Goal: Task Accomplishment & Management: Use online tool/utility

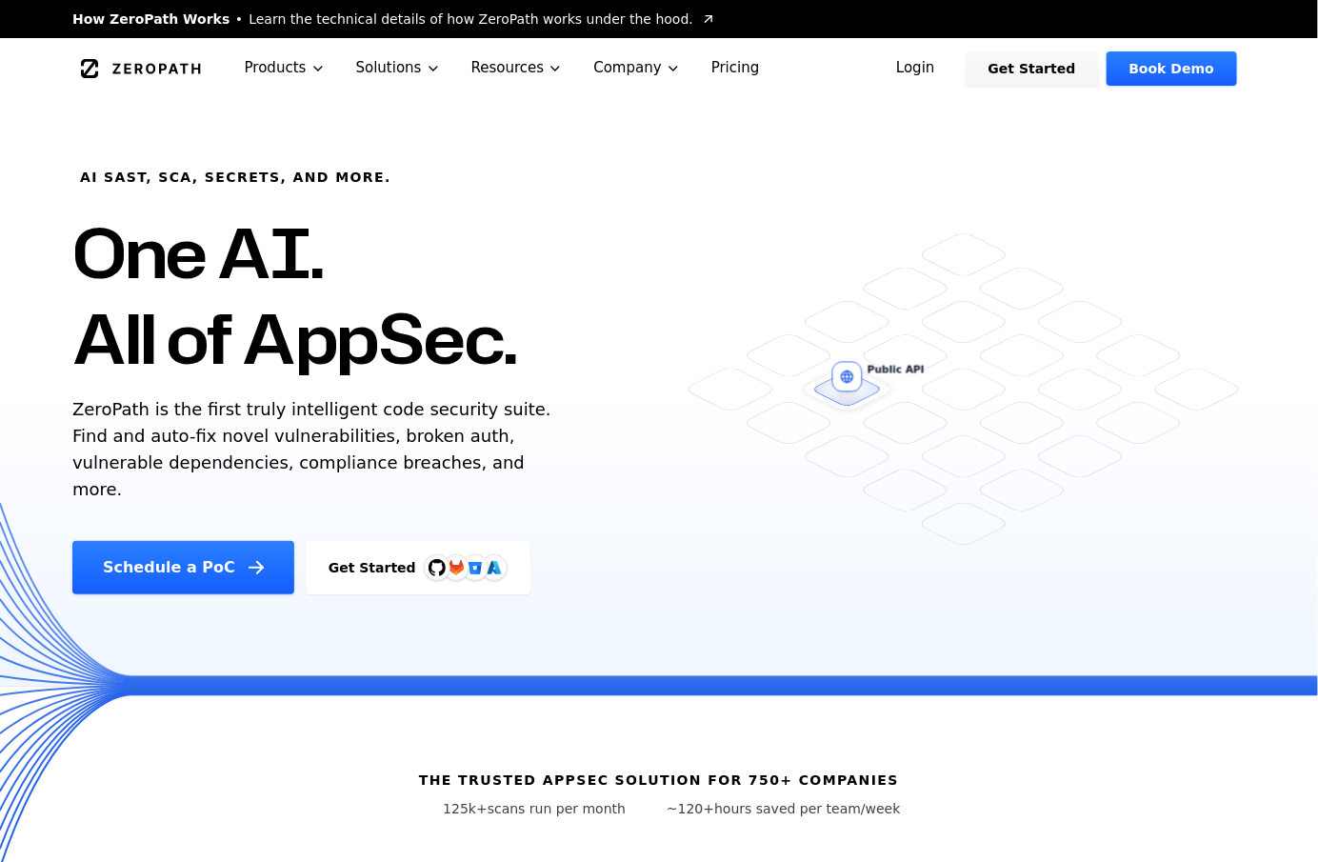
click at [958, 70] on link "Login" at bounding box center [915, 68] width 85 height 34
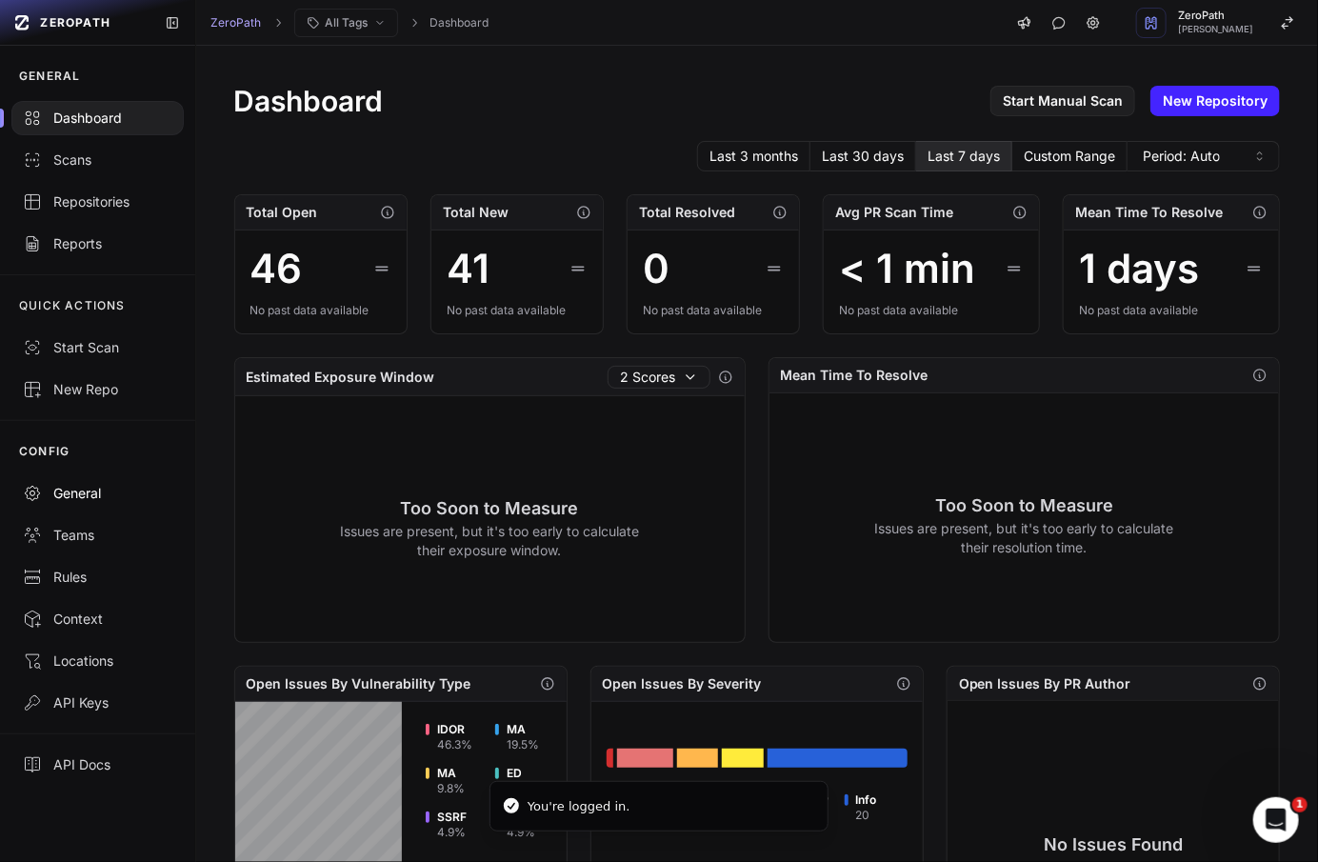
click at [80, 494] on div "General" at bounding box center [98, 493] width 150 height 19
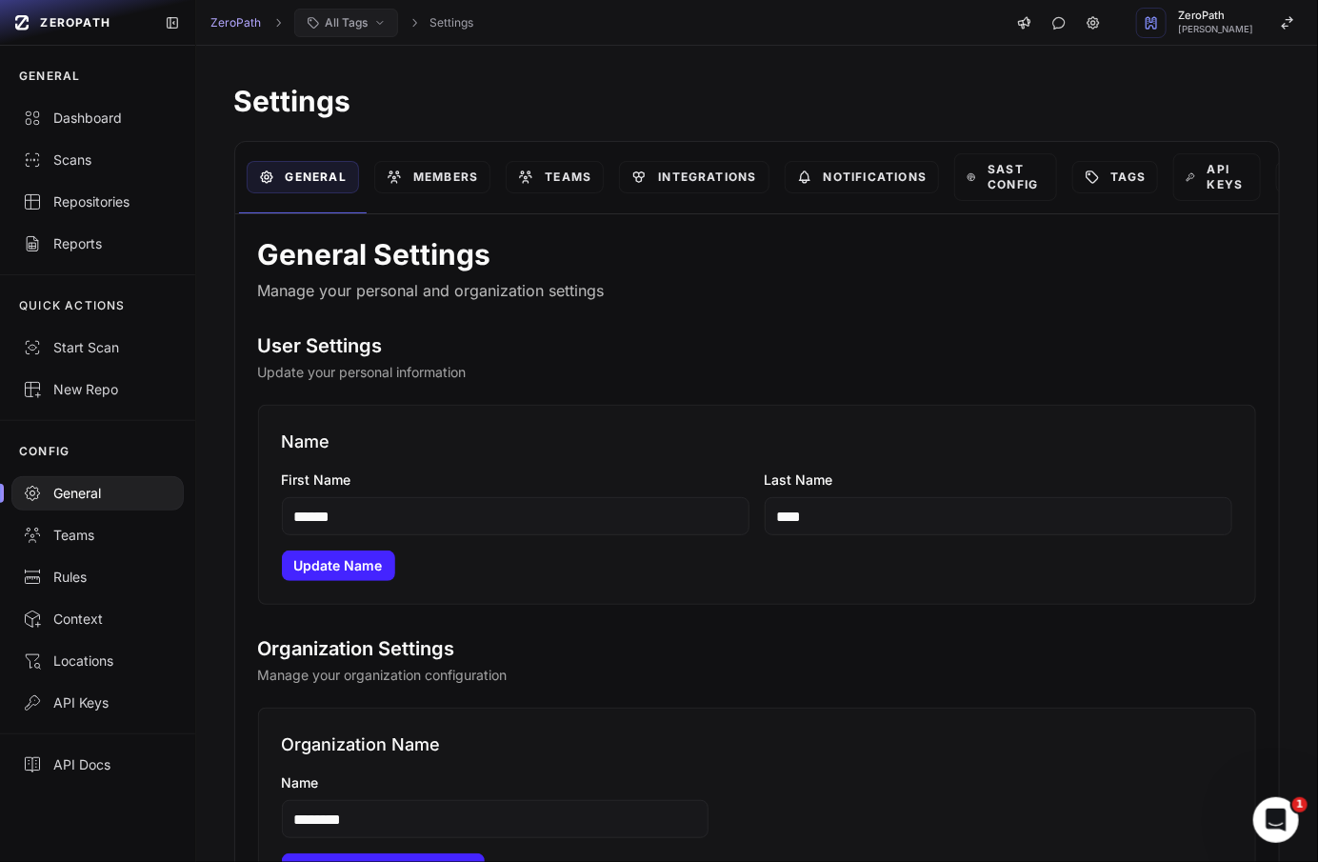
click at [350, 26] on span "All Tags" at bounding box center [347, 22] width 43 height 15
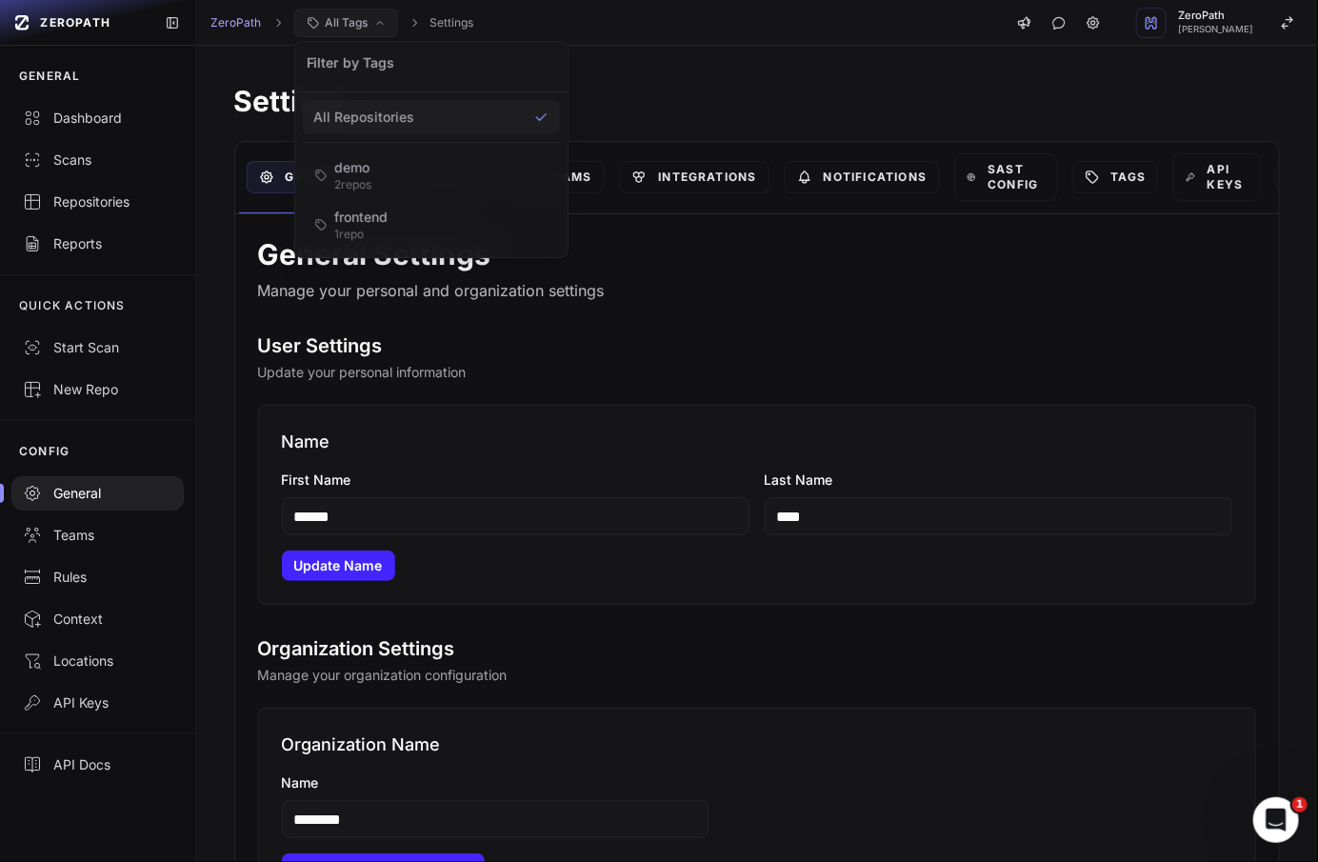
click at [359, 26] on span "All Tags" at bounding box center [347, 22] width 43 height 15
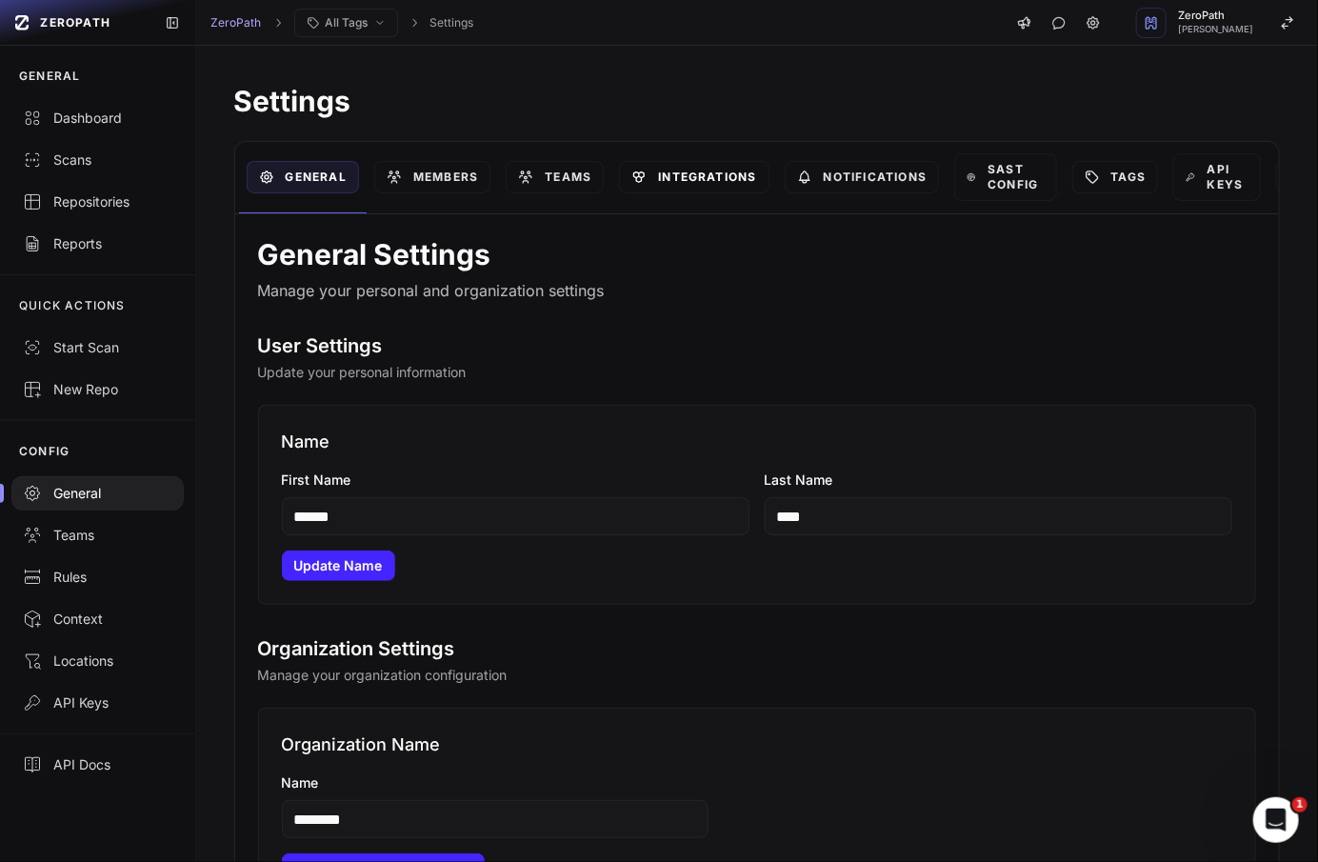
click at [682, 185] on link "Integrations" at bounding box center [694, 177] width 150 height 32
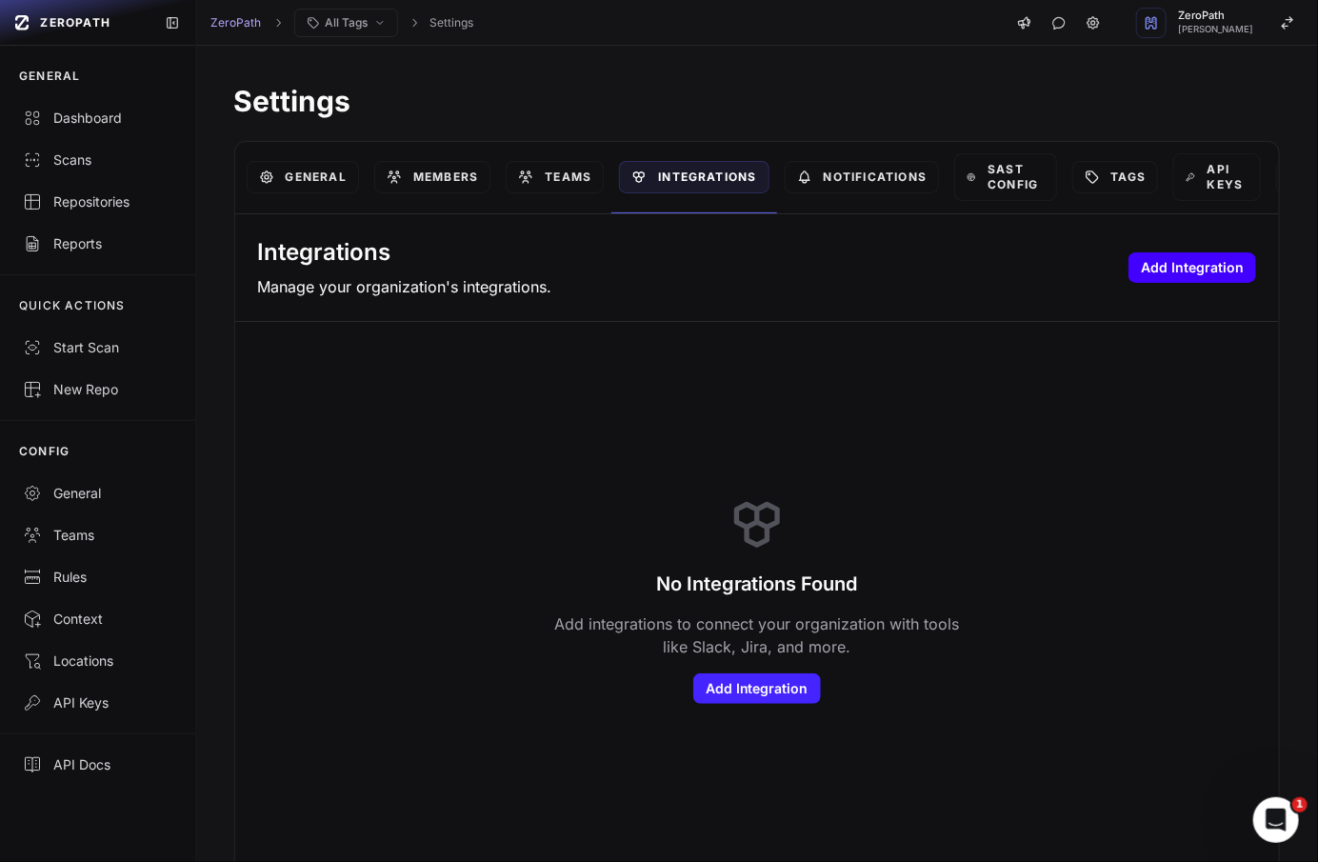
click at [1152, 278] on button "Add Integration" at bounding box center [1193, 267] width 128 height 30
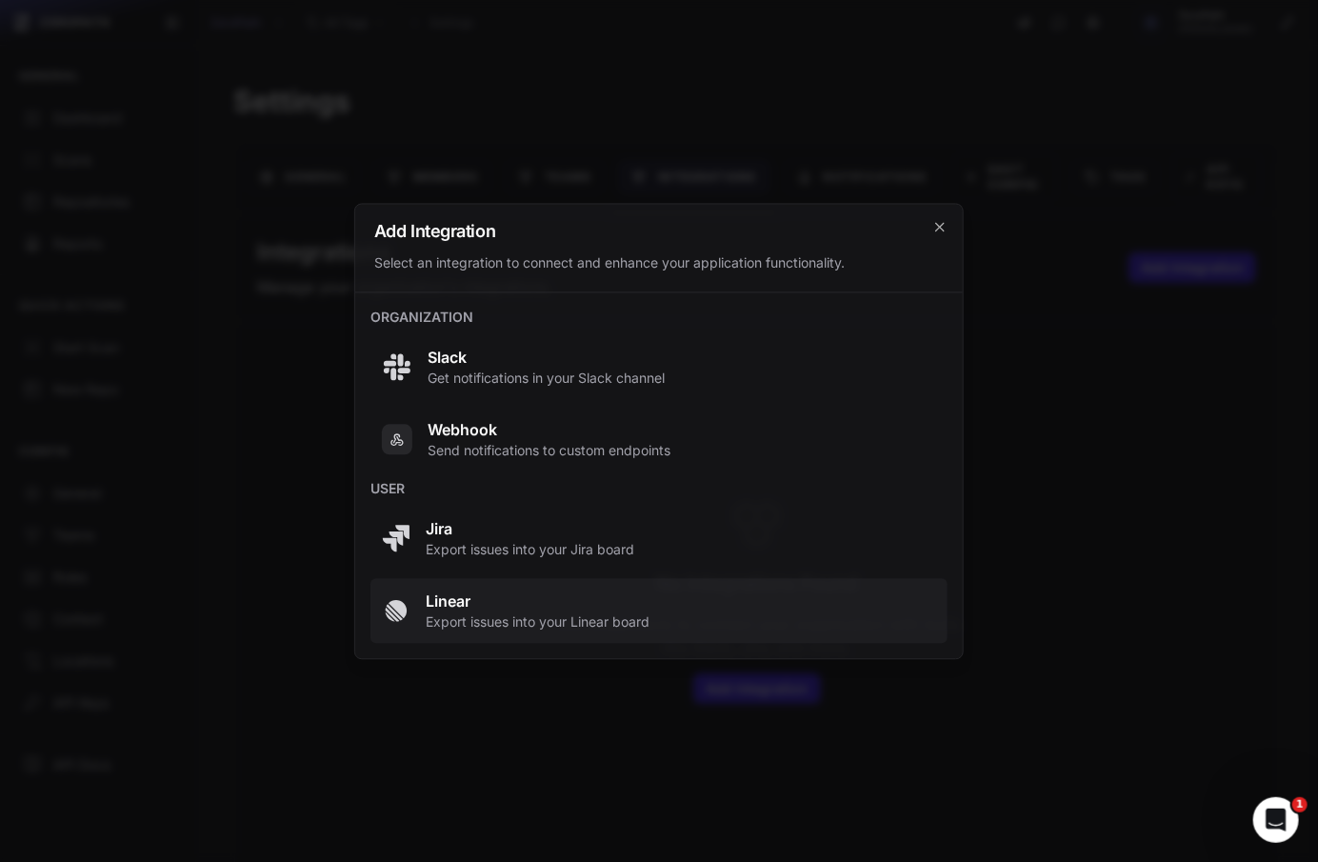
click at [619, 602] on span "Linear" at bounding box center [538, 601] width 224 height 23
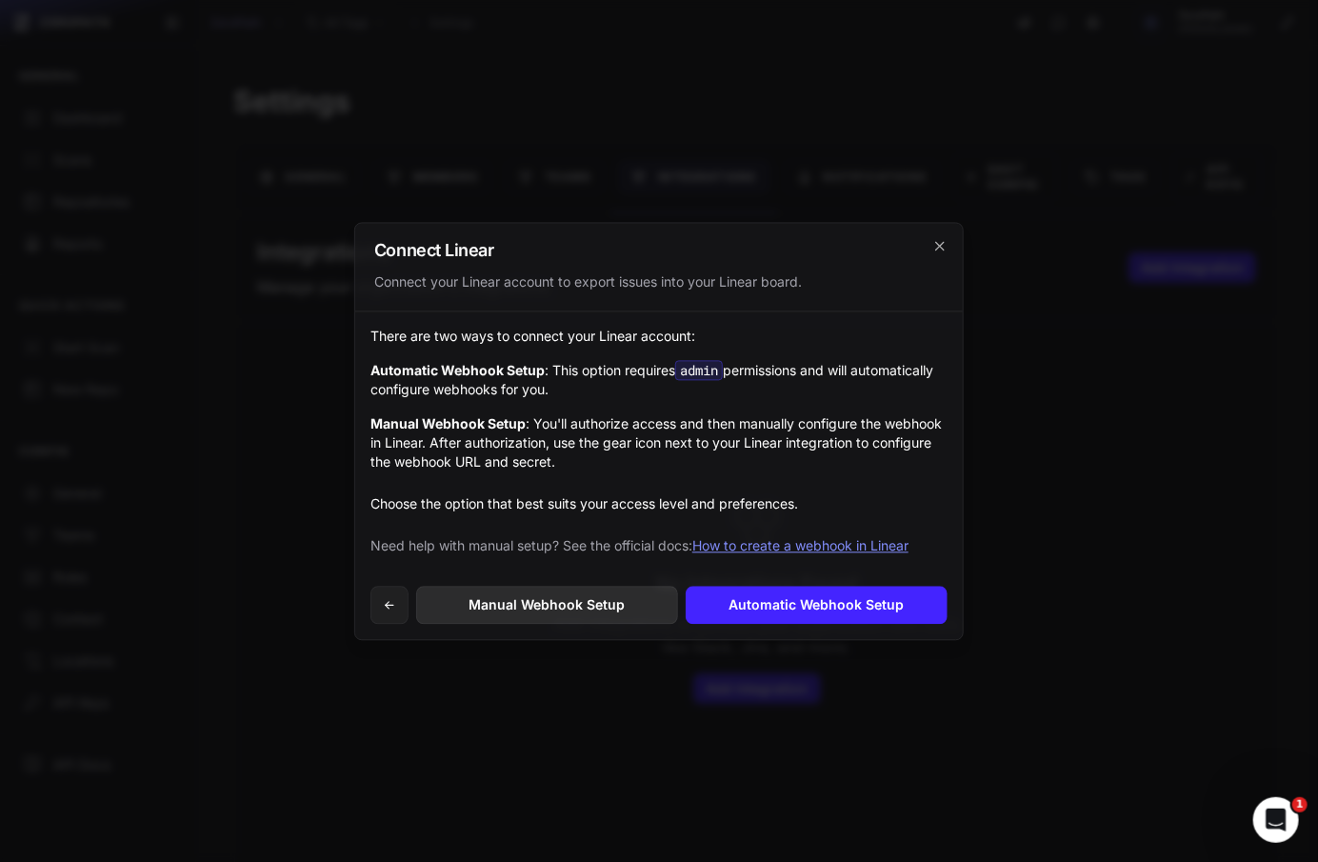
click at [636, 608] on link "Manual Webhook Setup" at bounding box center [547, 605] width 262 height 38
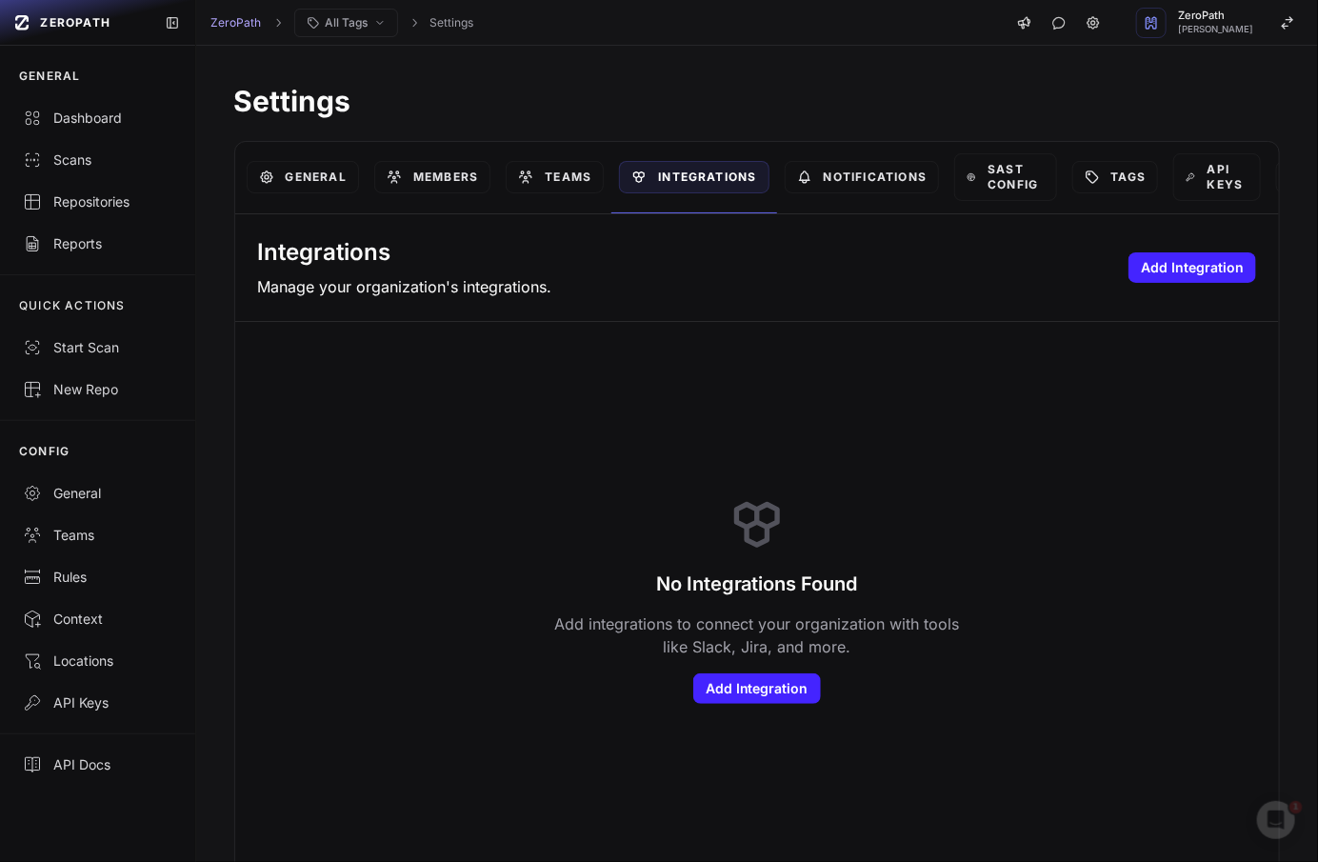
scroll to position [14, 0]
click at [713, 670] on div "No Integrations Found Add integrations to connect your organization with tools …" at bounding box center [757, 599] width 427 height 210
click at [717, 681] on button "Add Integration" at bounding box center [757, 688] width 128 height 30
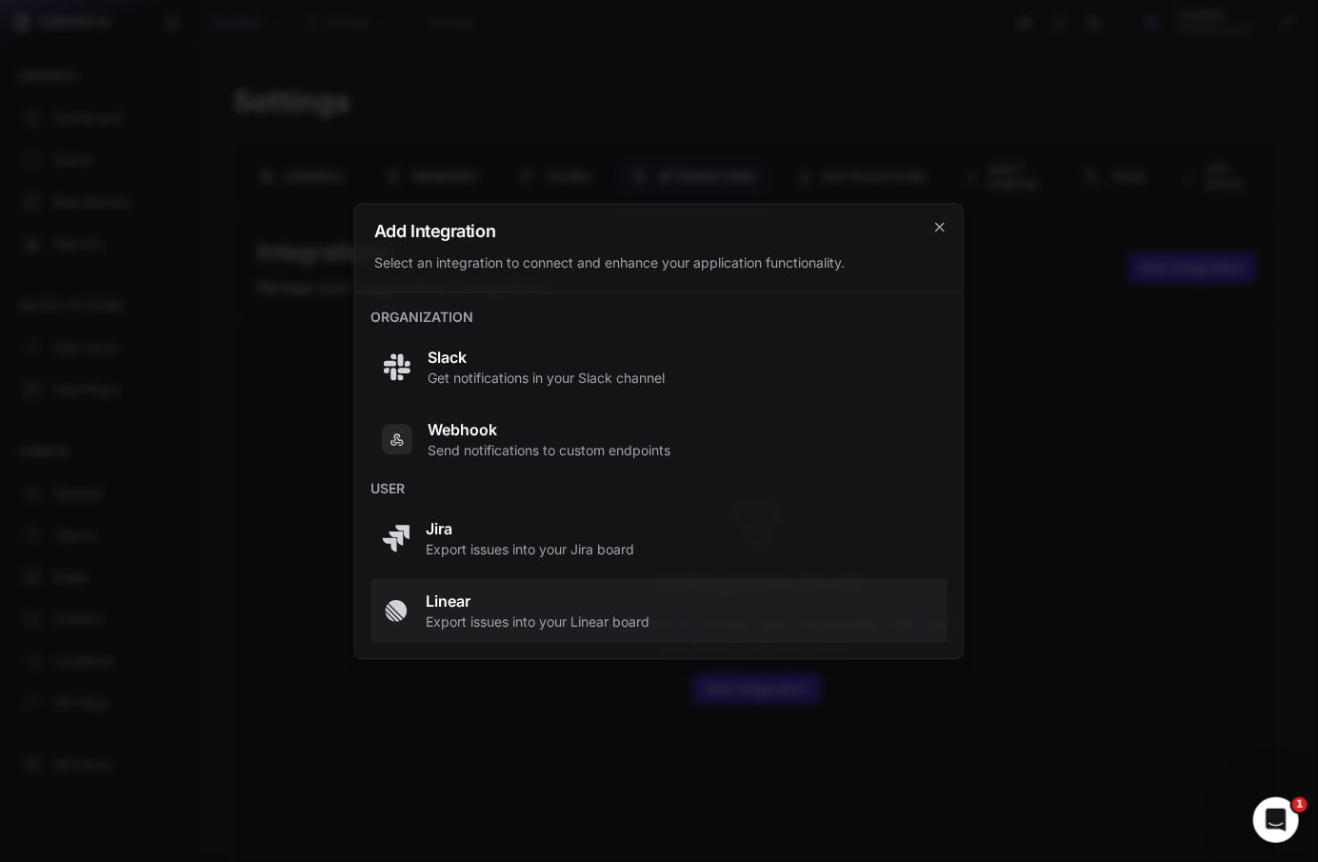
click at [613, 606] on span "Linear" at bounding box center [538, 601] width 224 height 23
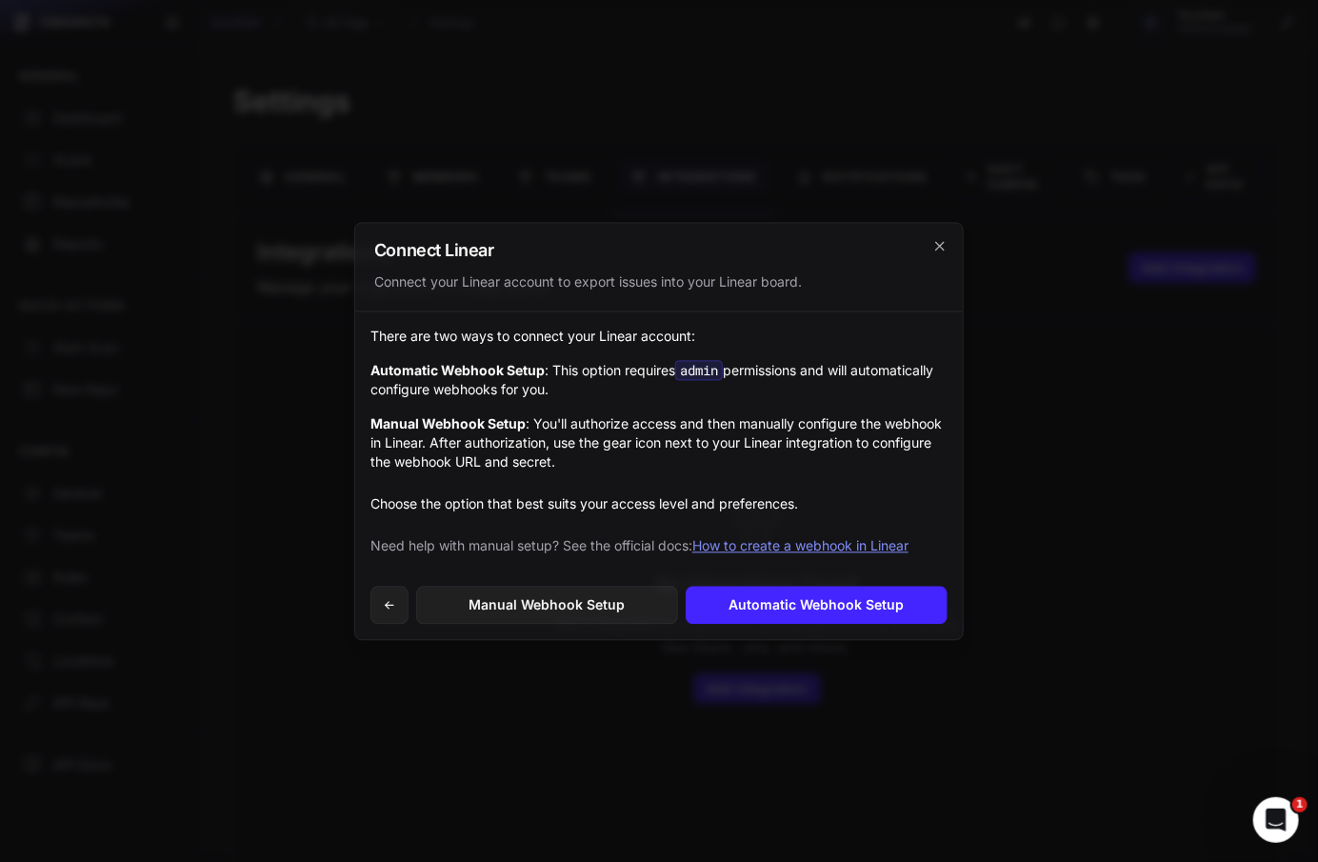
click at [613, 606] on link "Manual Webhook Setup" at bounding box center [547, 605] width 262 height 38
